Goal: Task Accomplishment & Management: Complete application form

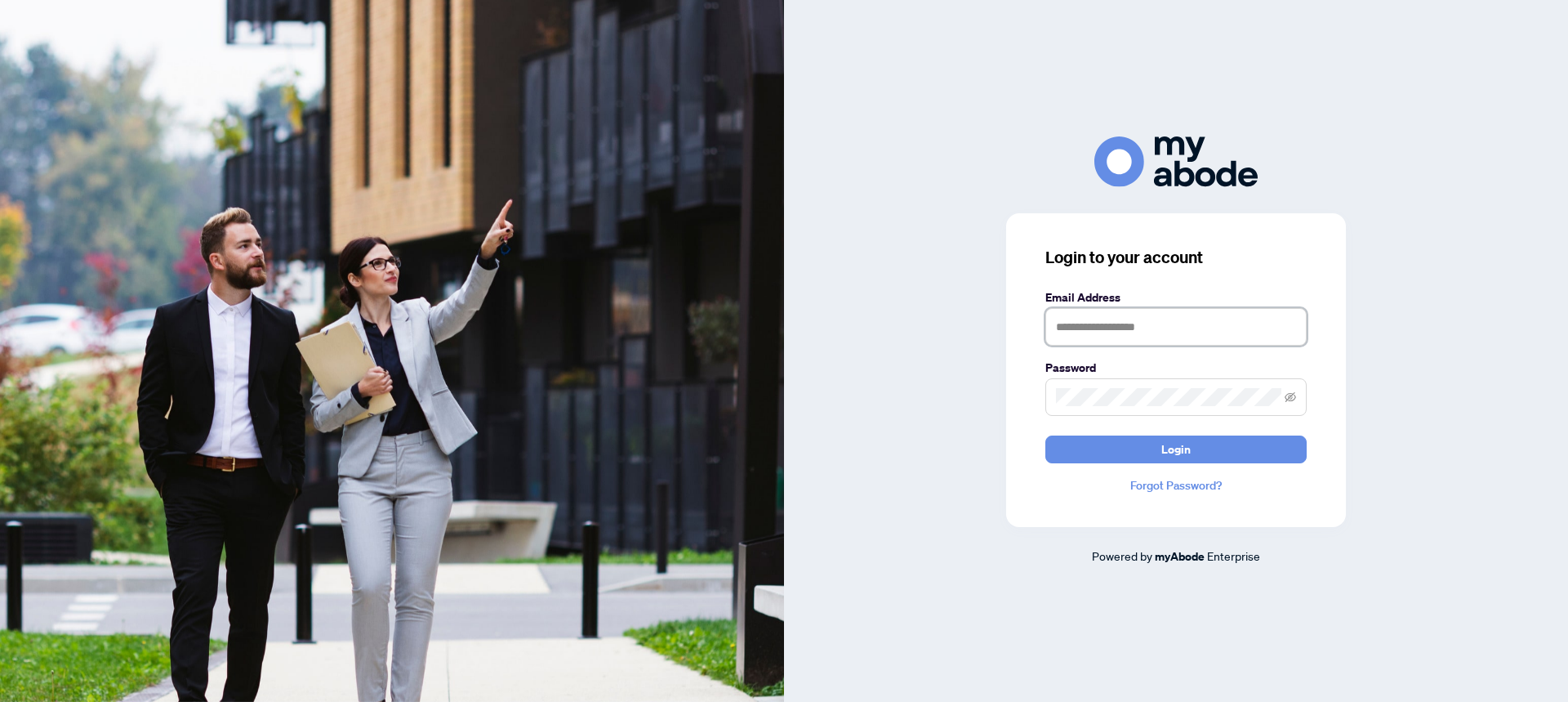
click at [1102, 332] on input "text" at bounding box center [1175, 327] width 261 height 38
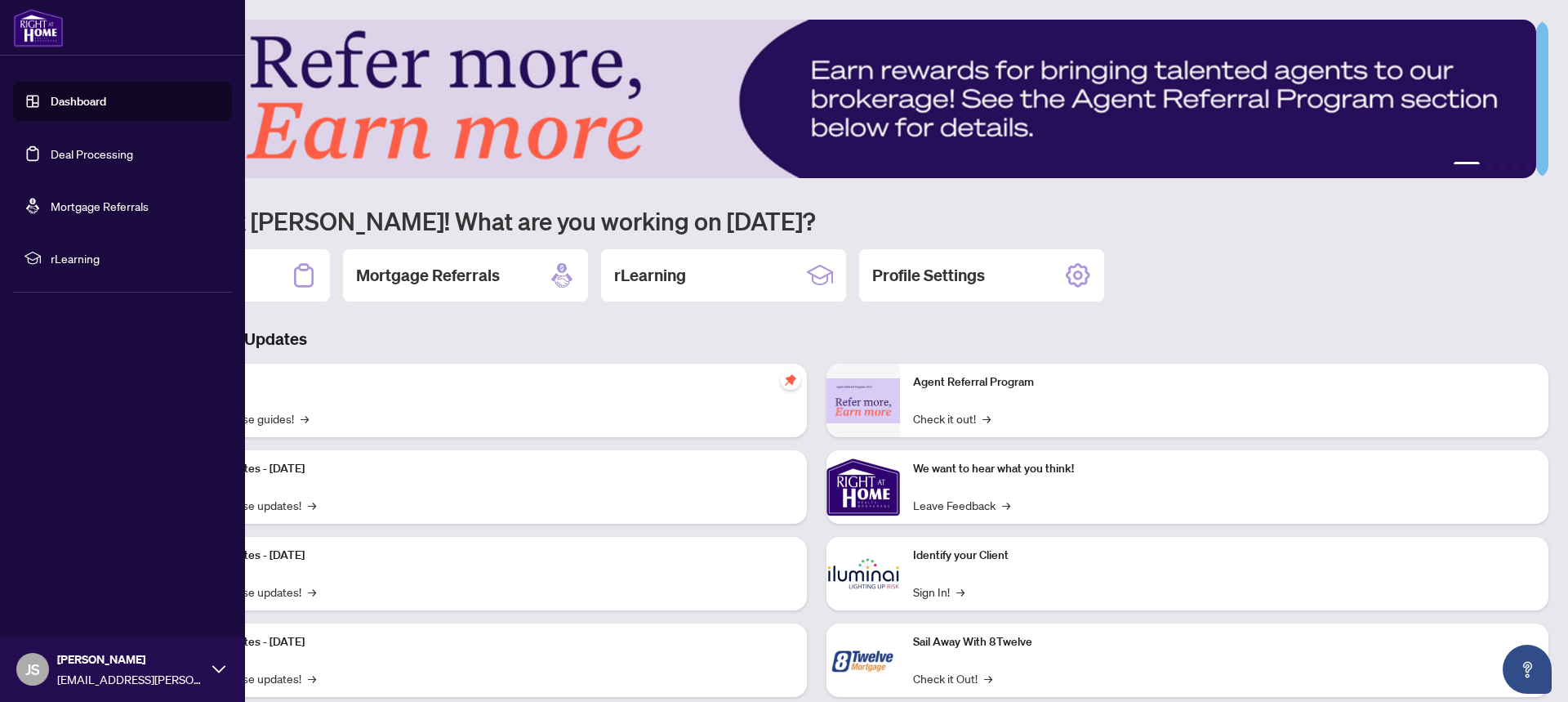
click at [102, 109] on link "Dashboard" at bounding box center [79, 102] width 56 height 15
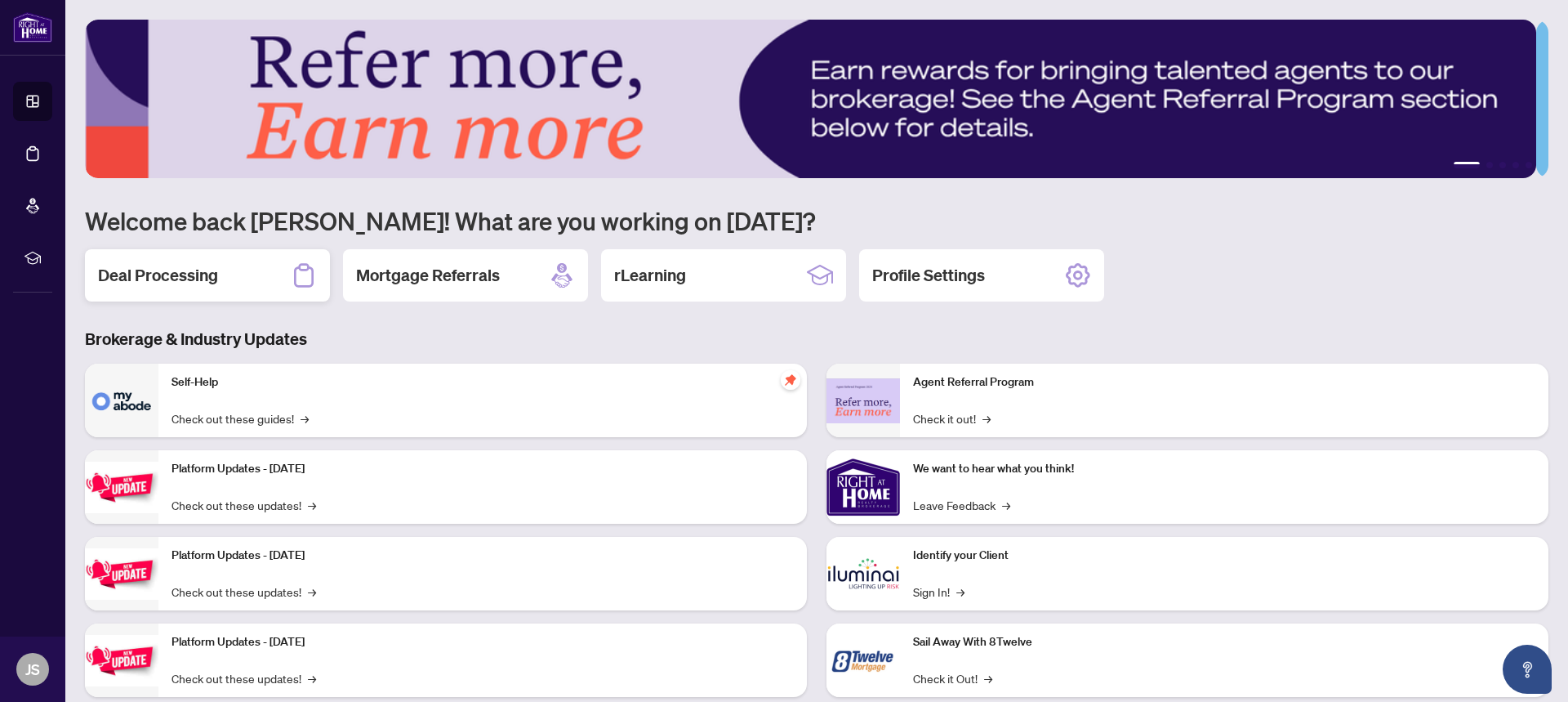
click at [239, 276] on div "Deal Processing" at bounding box center [207, 276] width 245 height 52
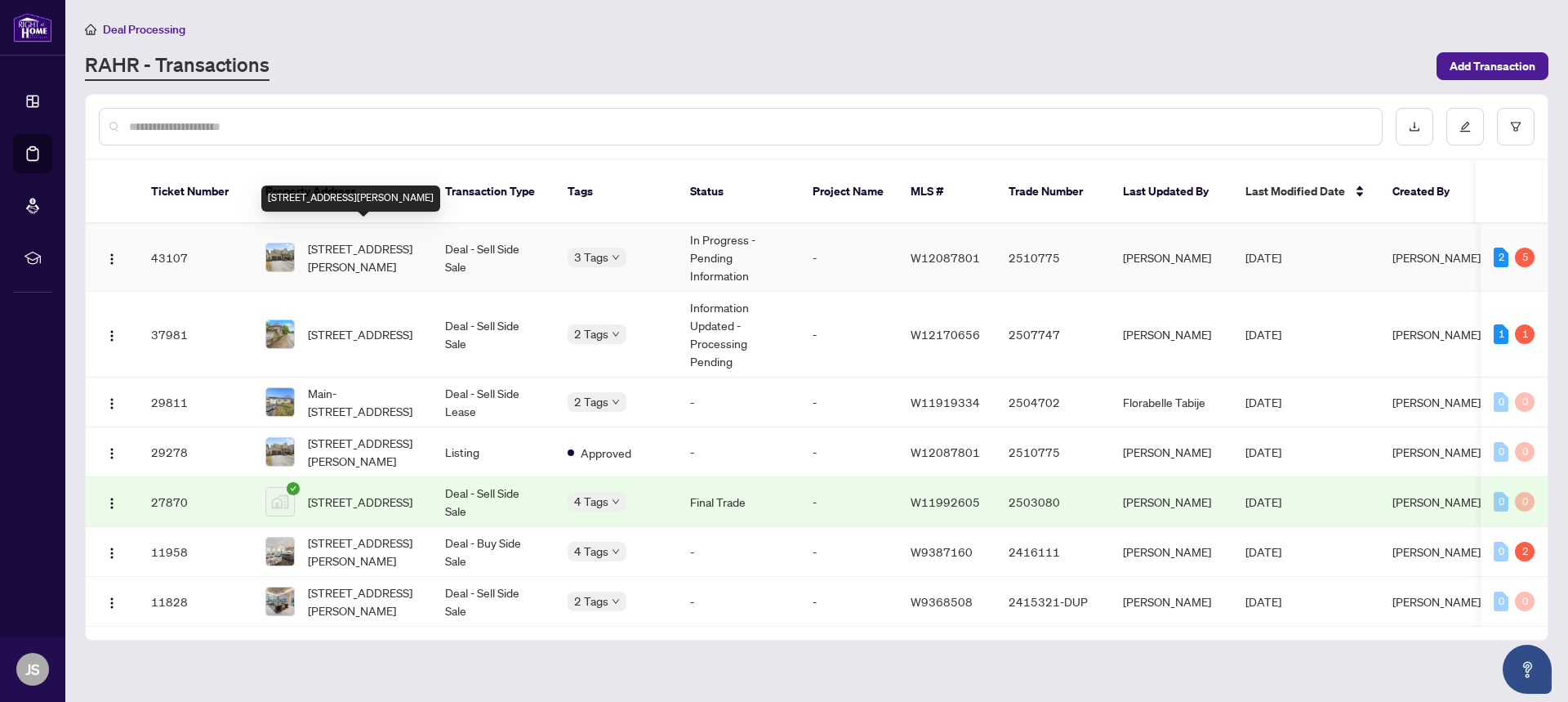
click at [383, 244] on span "[STREET_ADDRESS][PERSON_NAME]" at bounding box center [364, 258] width 111 height 36
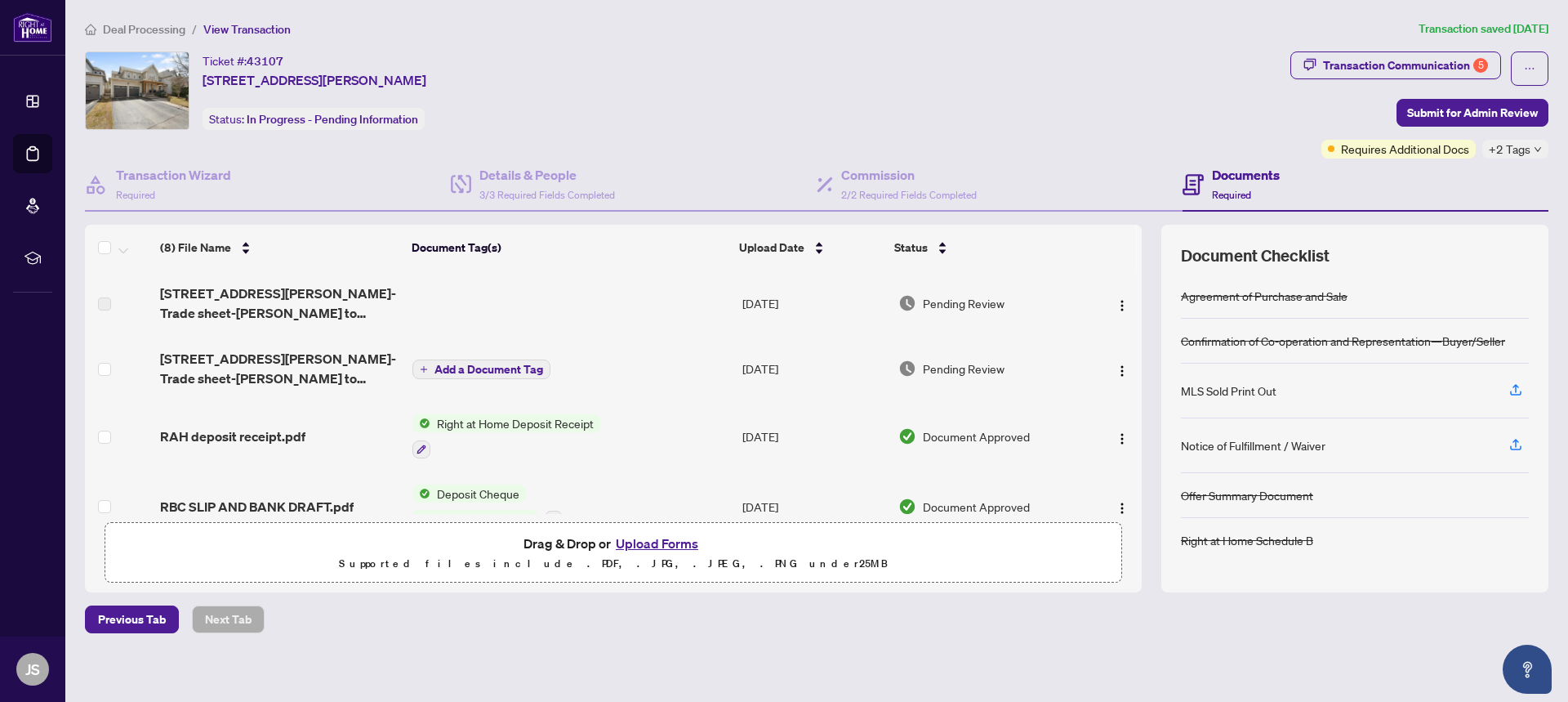
click at [643, 545] on button "Upload Forms" at bounding box center [657, 544] width 93 height 21
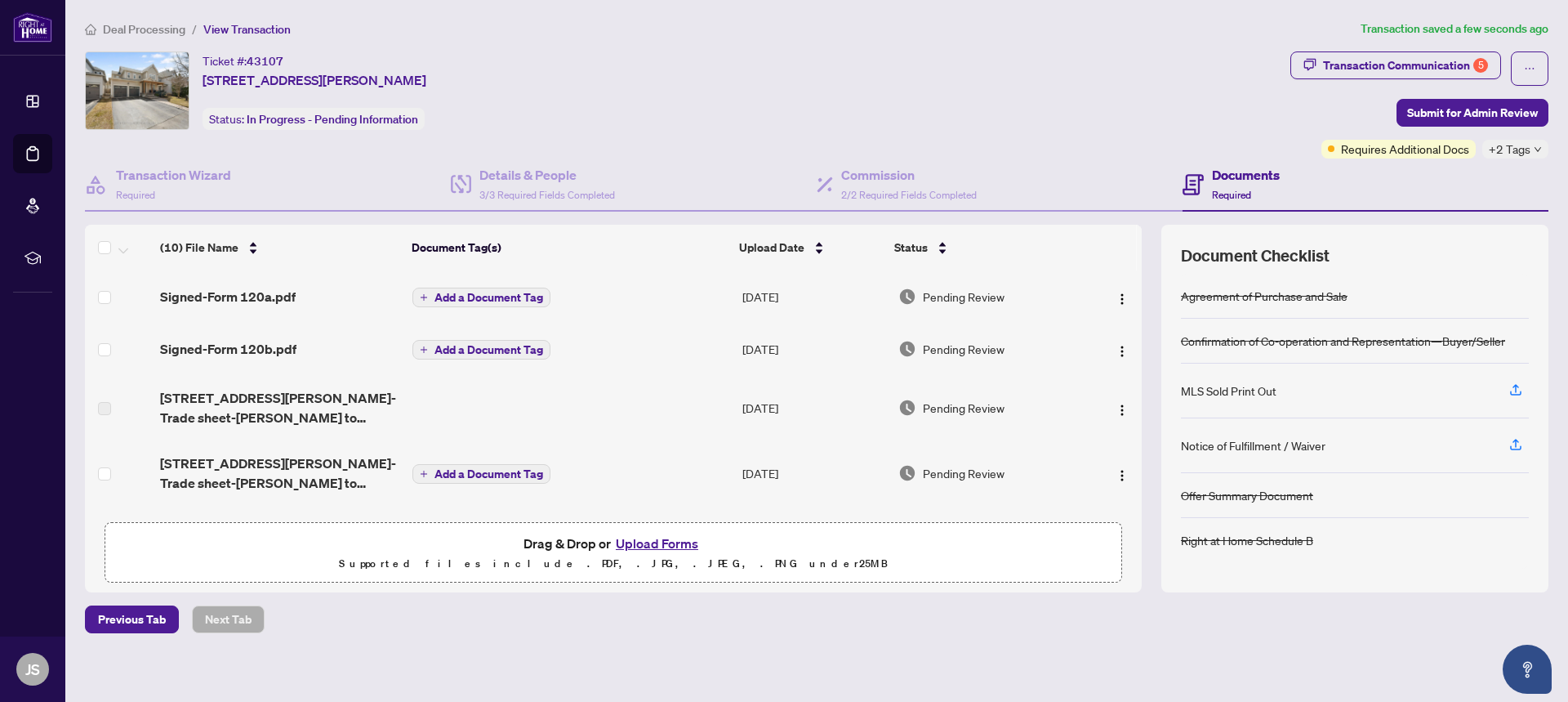
click at [494, 294] on span "Add a Document Tag" at bounding box center [489, 298] width 109 height 11
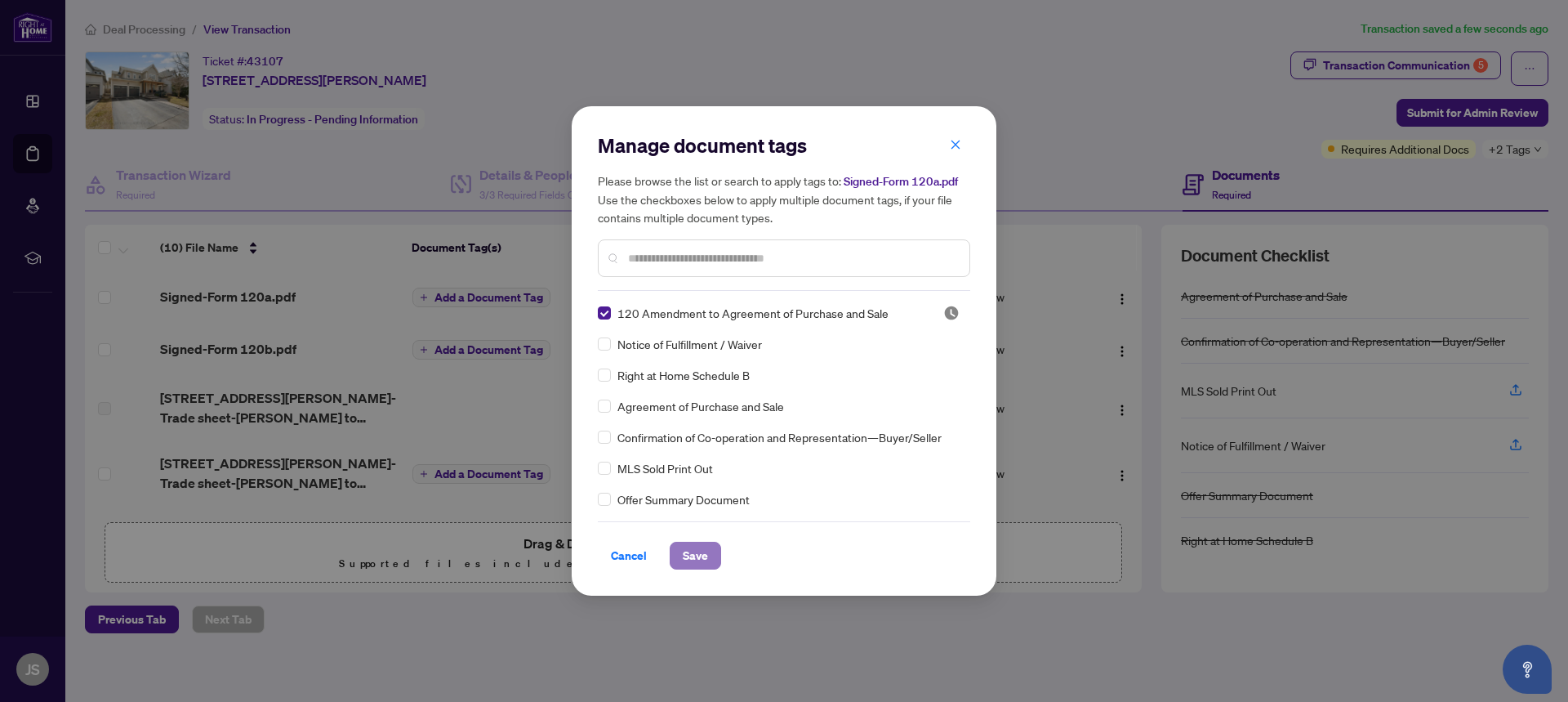
click at [685, 551] on span "Save" at bounding box center [695, 556] width 25 height 26
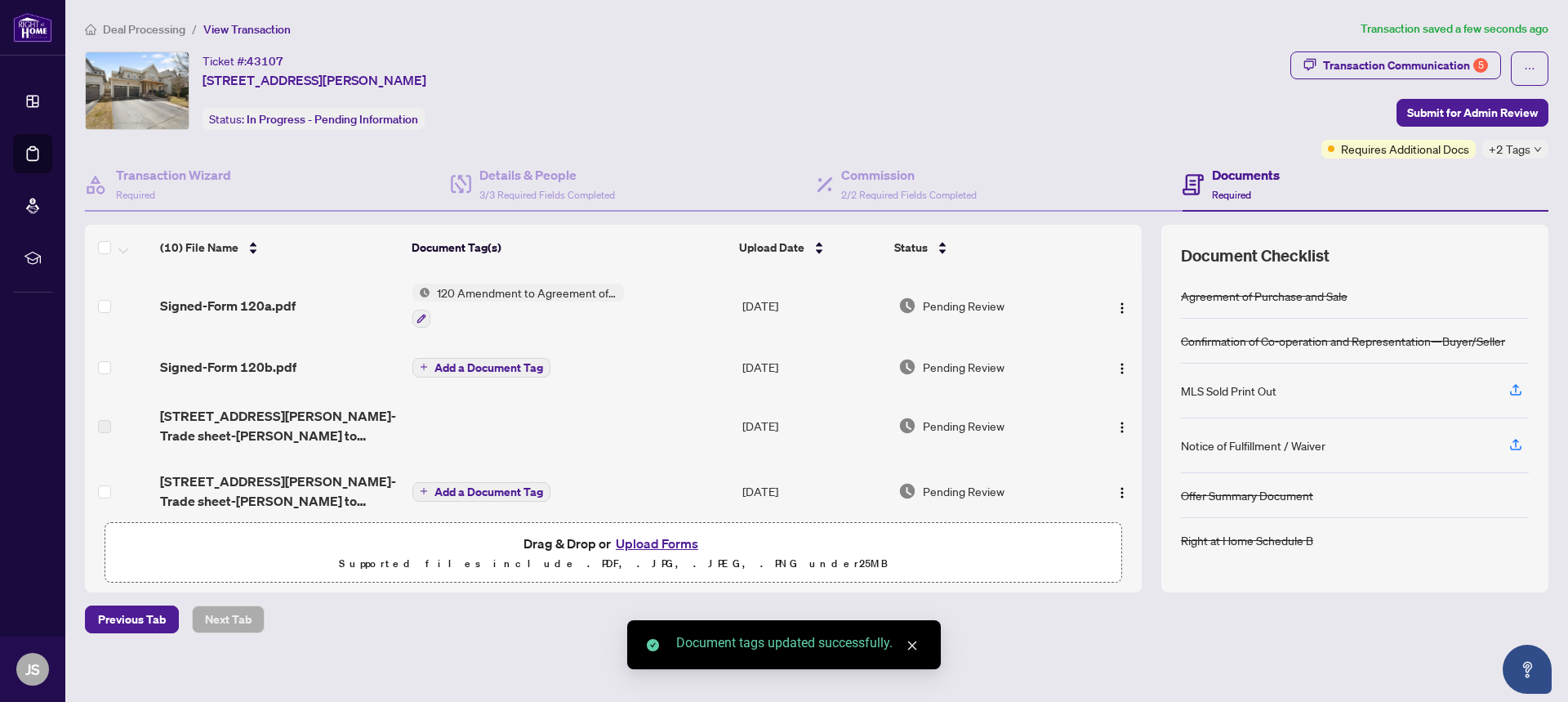
click at [515, 370] on span "Add a Document Tag" at bounding box center [489, 367] width 109 height 11
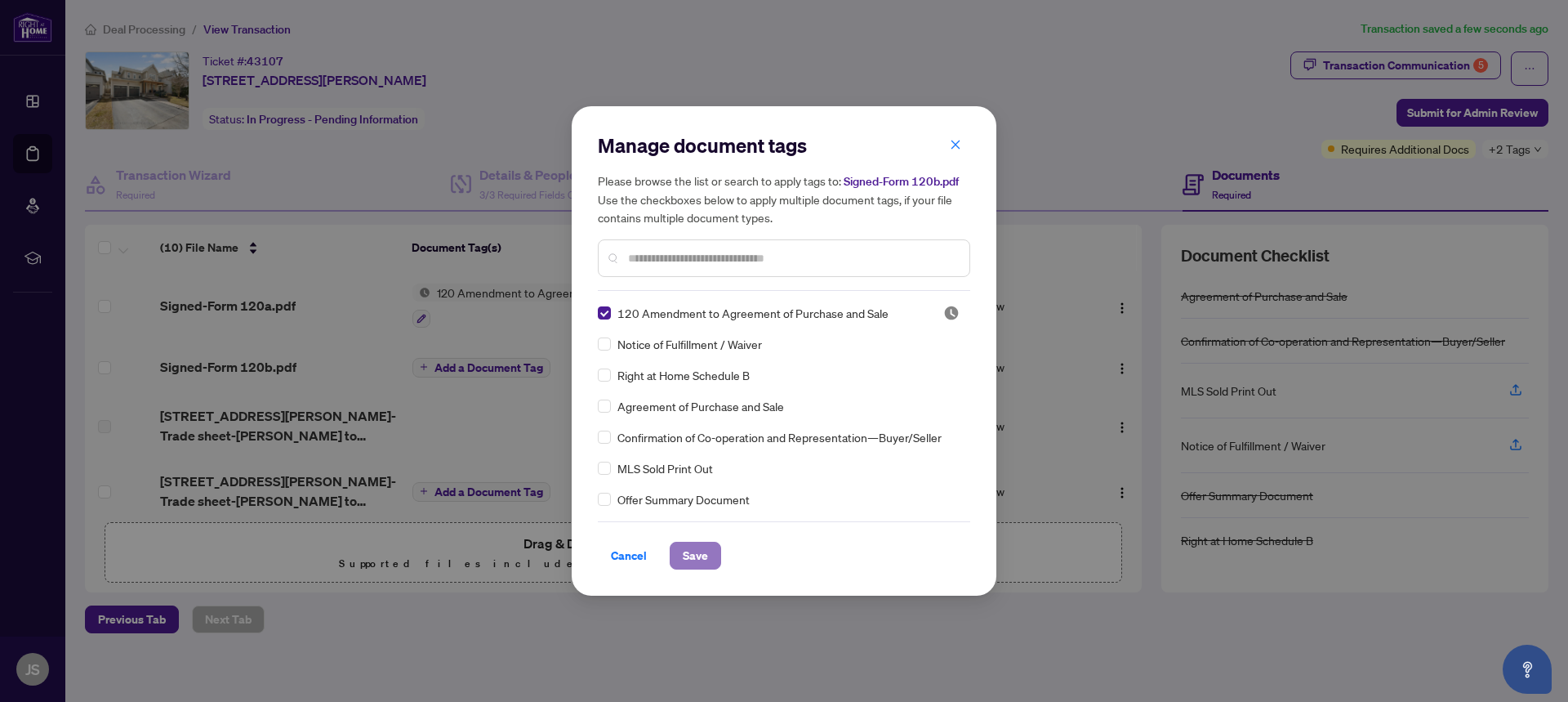
click at [694, 556] on span "Save" at bounding box center [695, 556] width 25 height 26
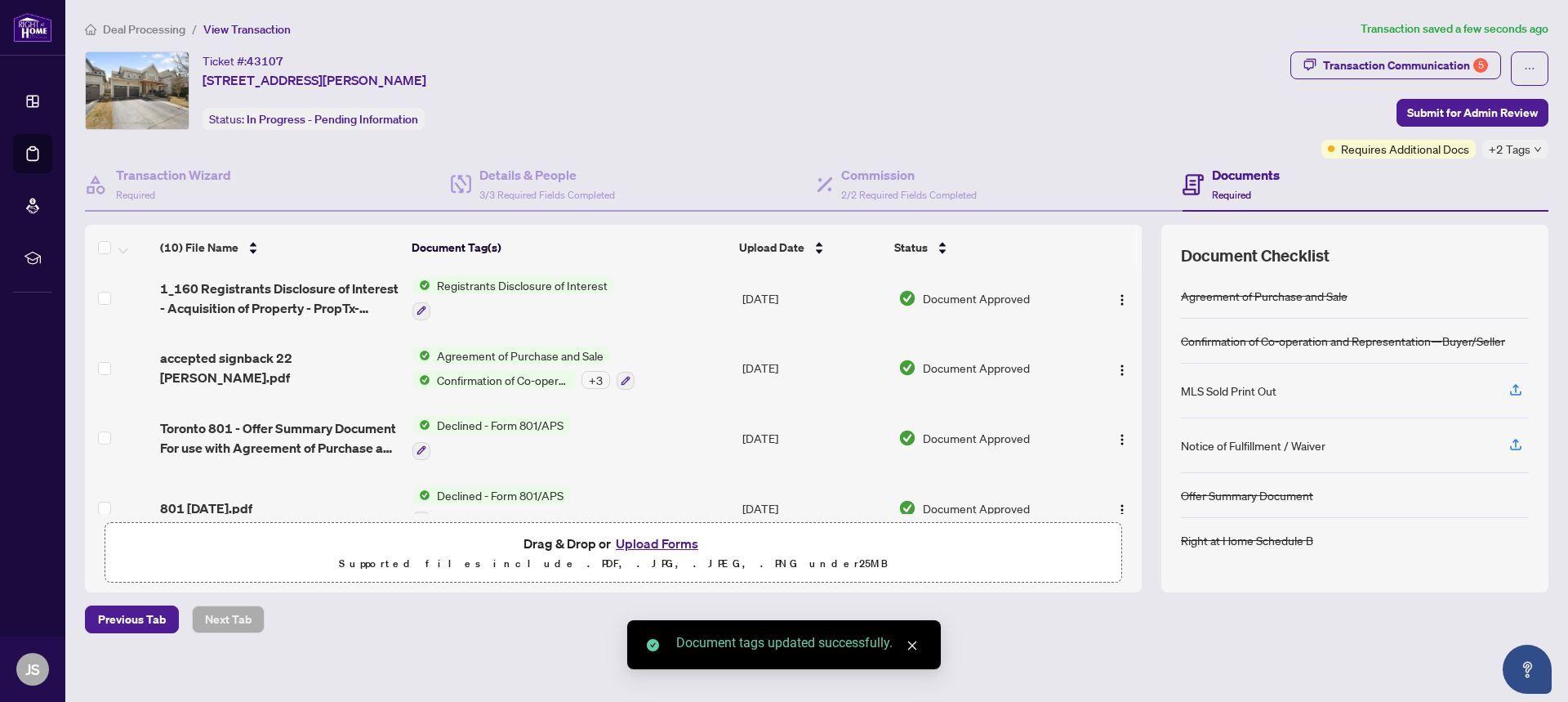
scroll to position [450, 0]
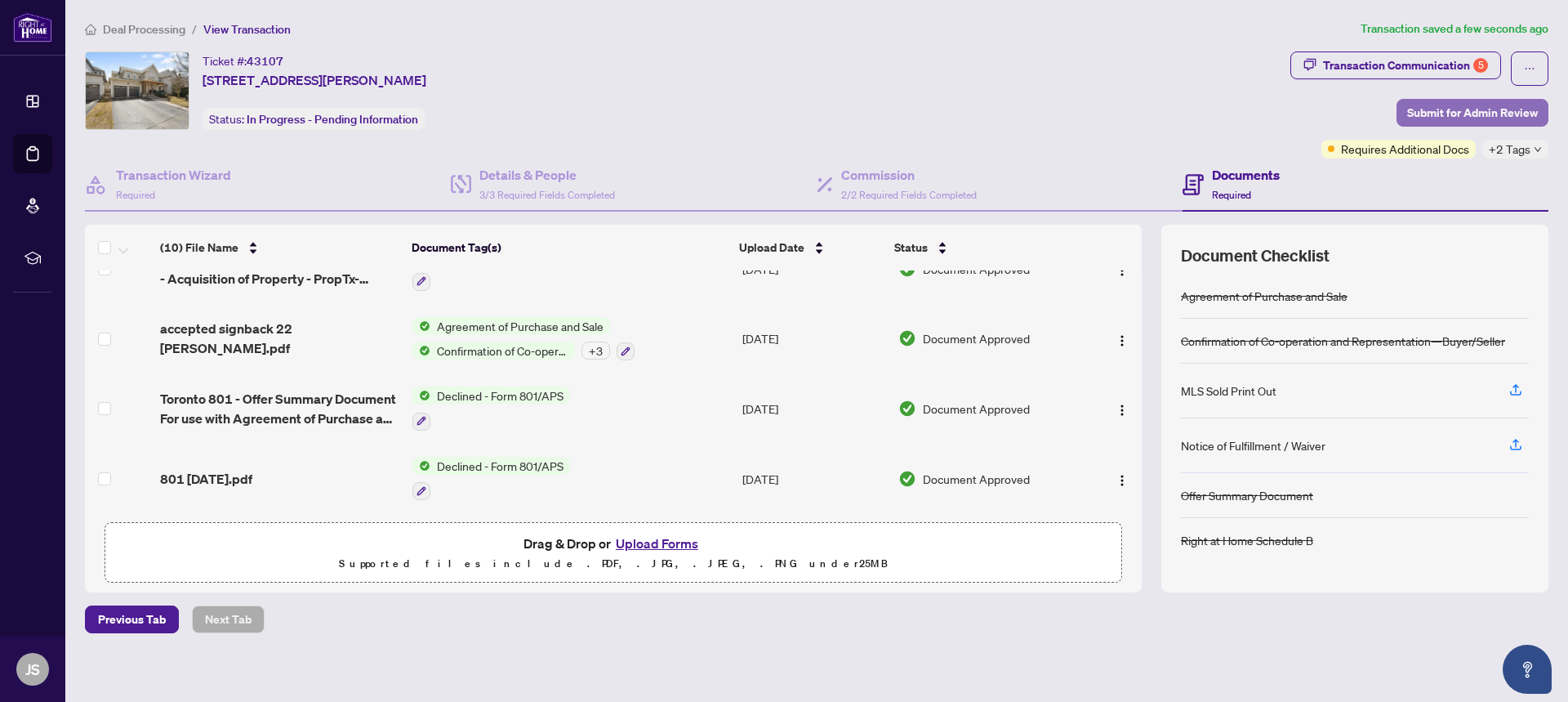
click at [1476, 105] on span "Submit for Admin Review" at bounding box center [1472, 113] width 130 height 26
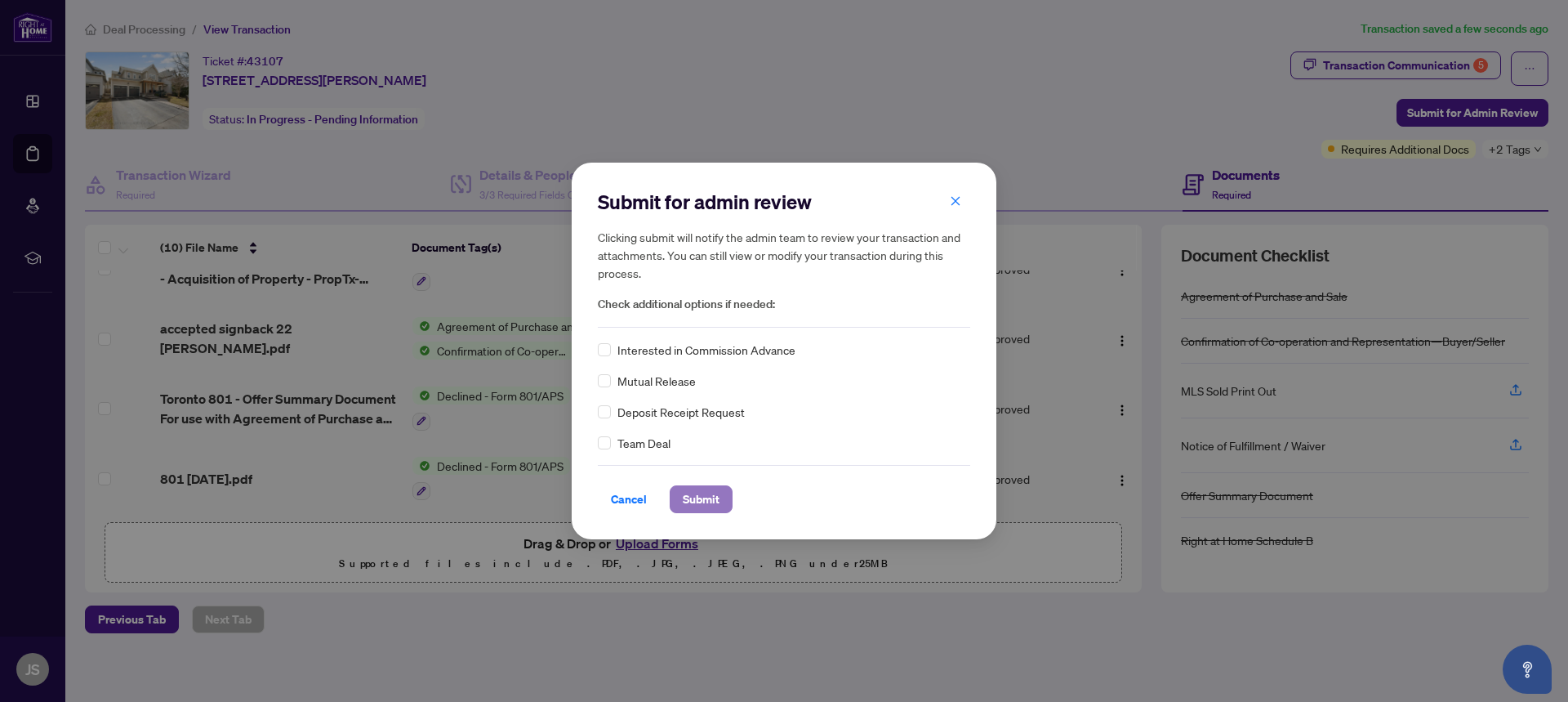
click at [683, 496] on span "Submit" at bounding box center [701, 499] width 37 height 26
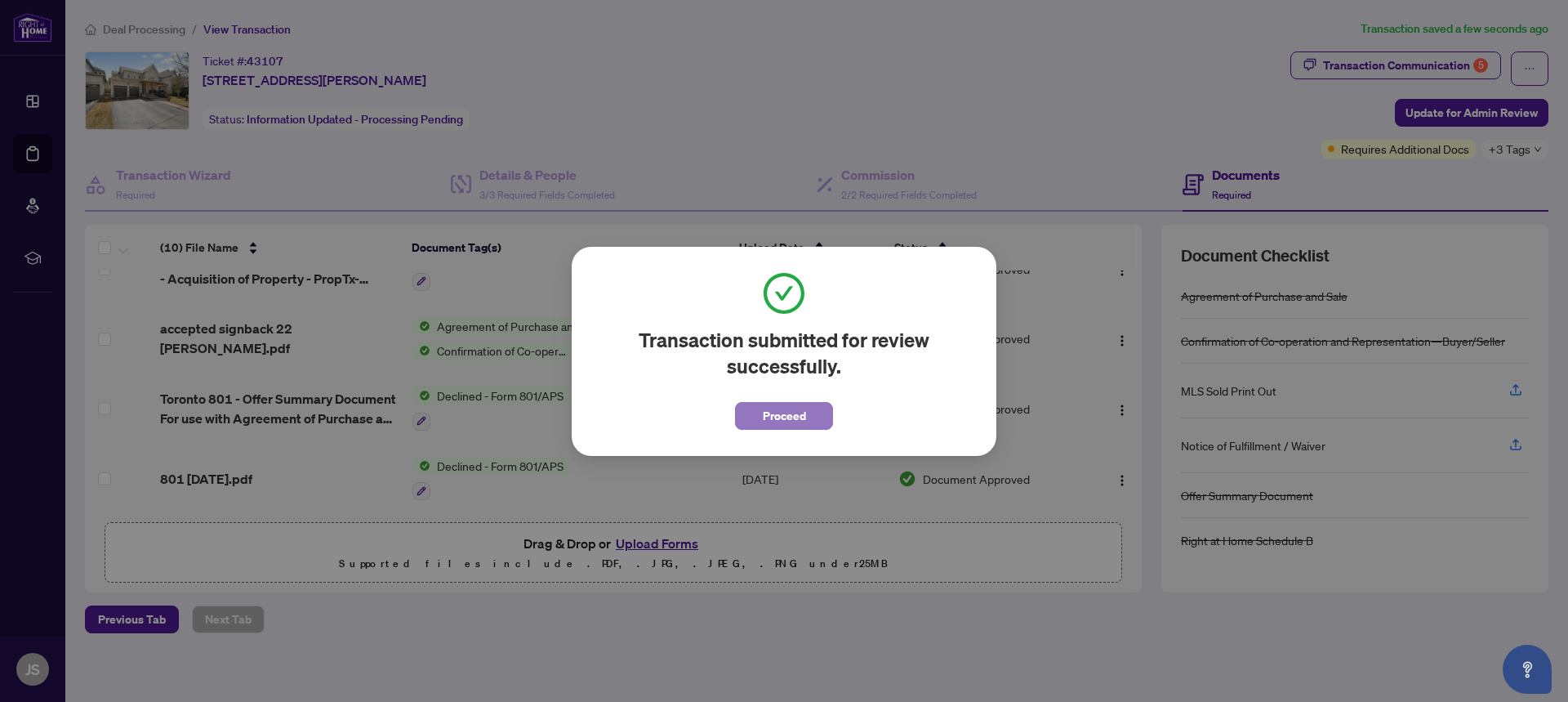
click at [788, 424] on span "Proceed" at bounding box center [784, 416] width 43 height 26
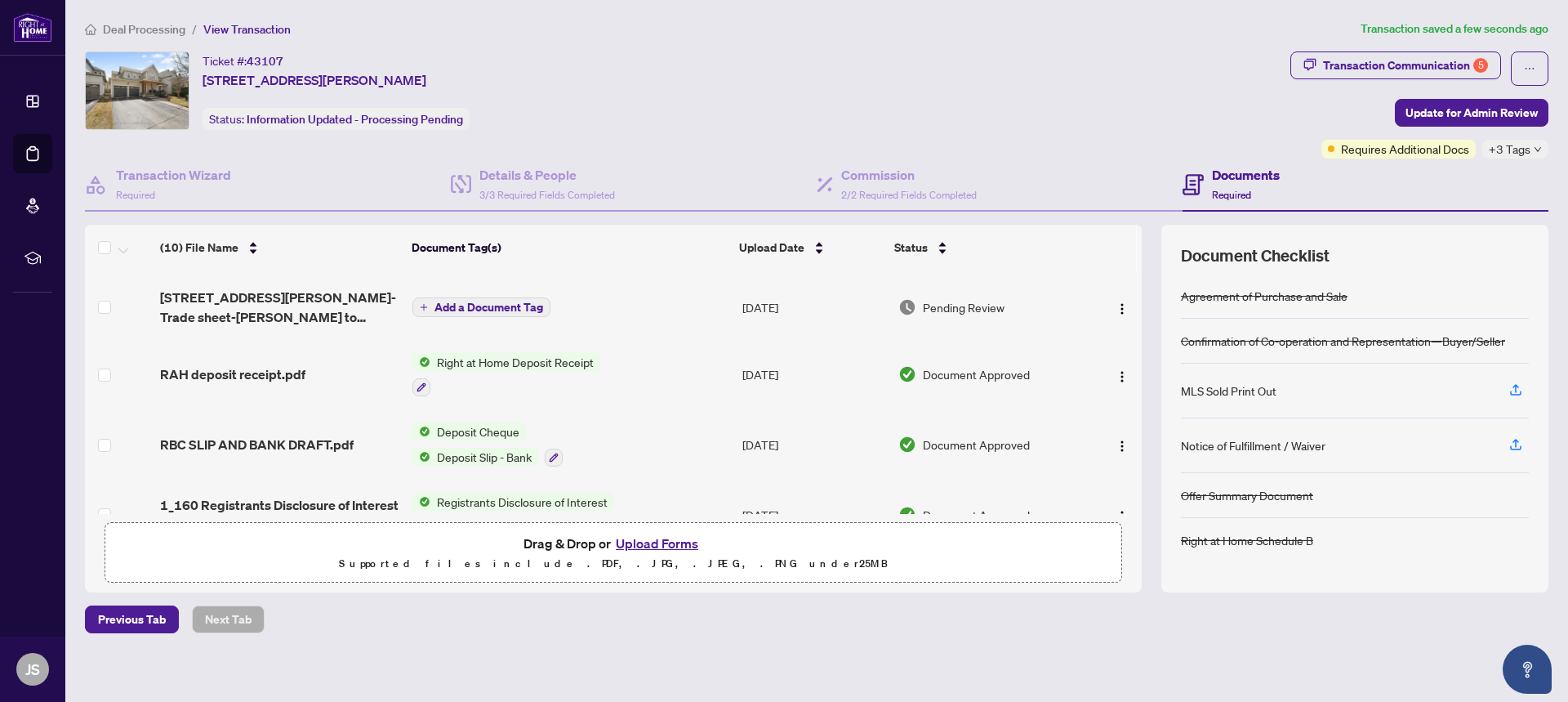
scroll to position [163, 0]
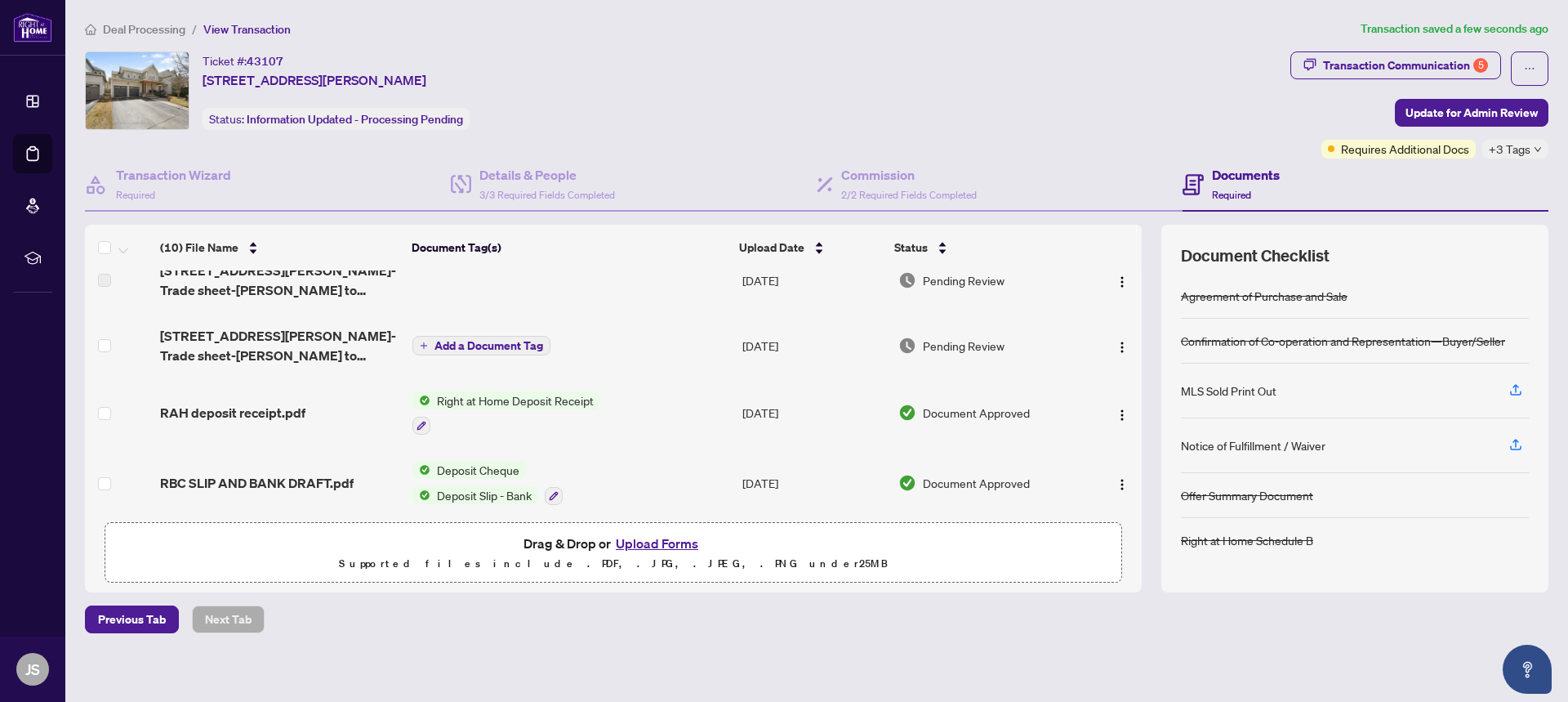
click at [957, 357] on td "Pending Review" at bounding box center [989, 346] width 195 height 66
